Goal: Transaction & Acquisition: Book appointment/travel/reservation

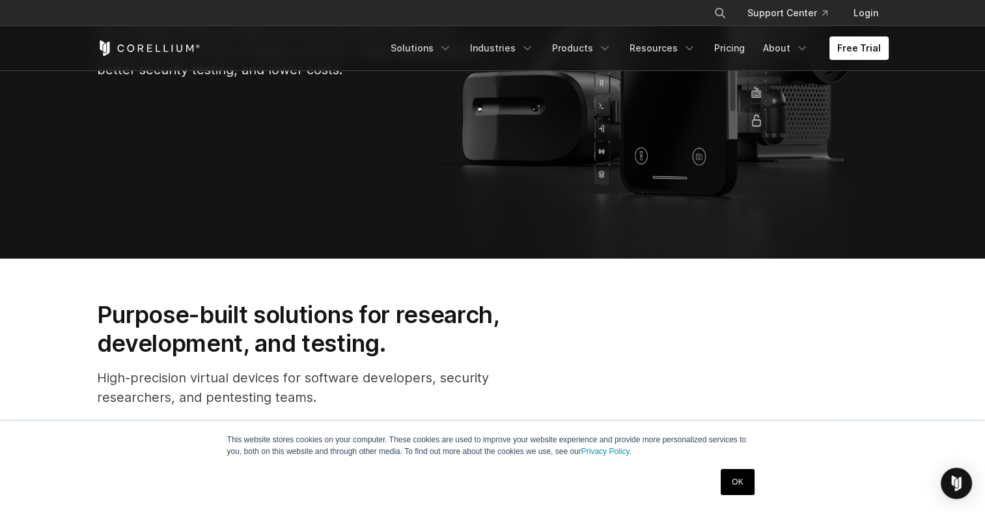
drag, startPoint x: 854, startPoint y: 60, endPoint x: 856, endPoint y: 30, distance: 30.0
click at [856, 30] on div "Free Trial Solutions IoT" at bounding box center [493, 48] width 792 height 44
click at [854, 51] on link "Free Trial" at bounding box center [858, 47] width 59 height 23
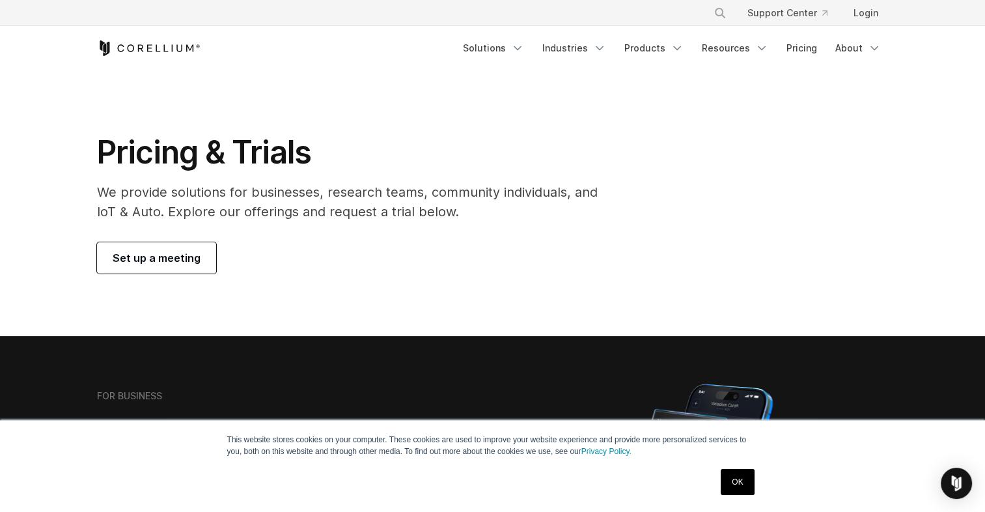
click at [187, 255] on span "Set up a meeting" at bounding box center [157, 258] width 88 height 16
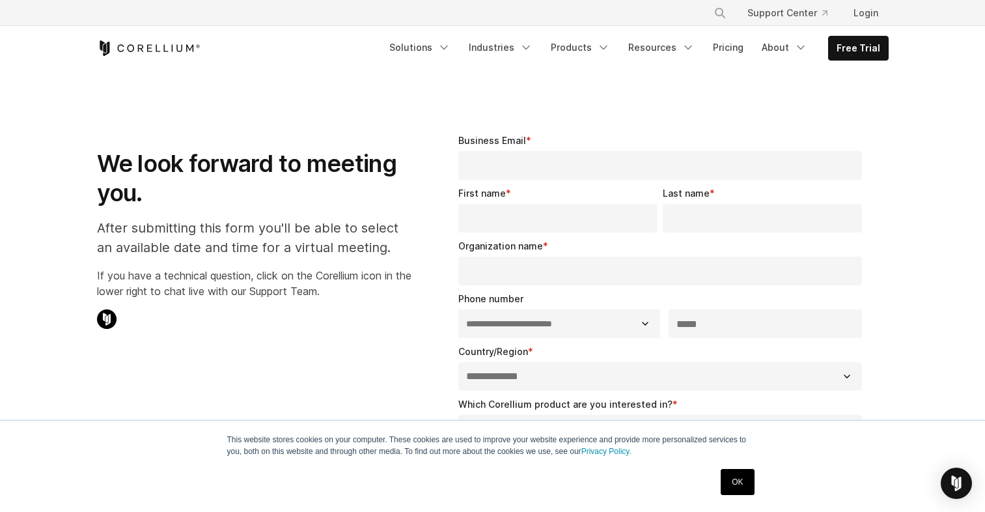
select select "**"
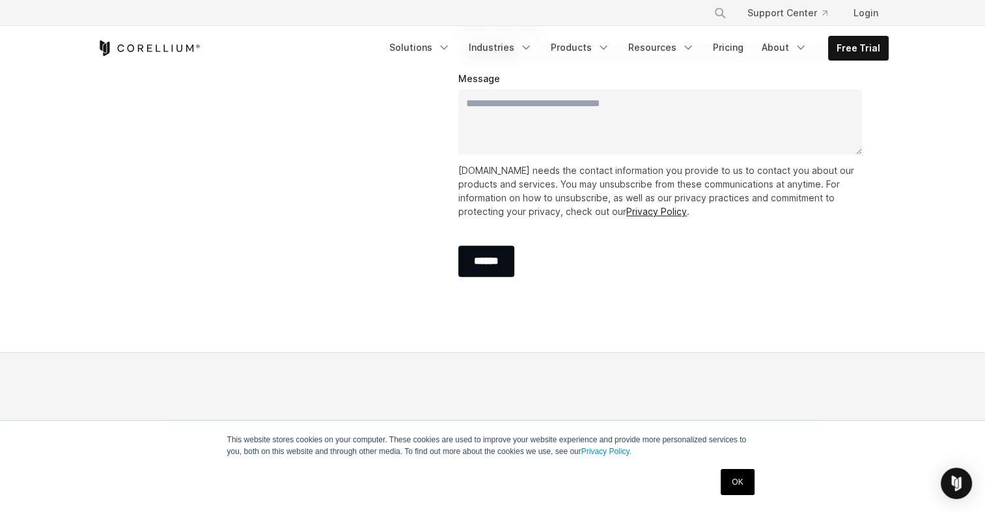
scroll to position [484, 0]
